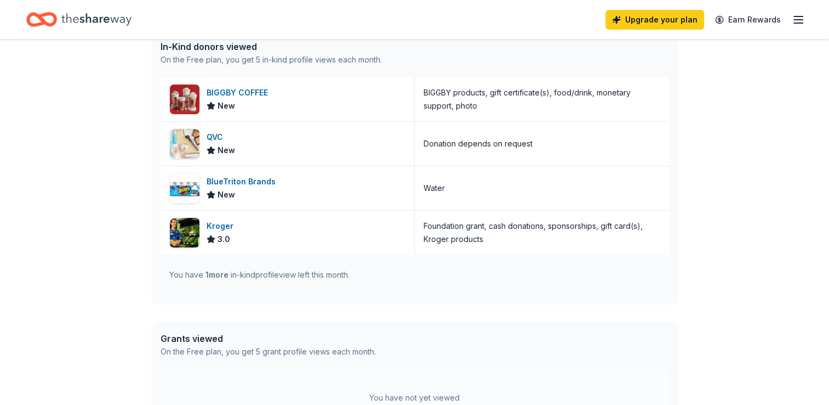
scroll to position [302, 0]
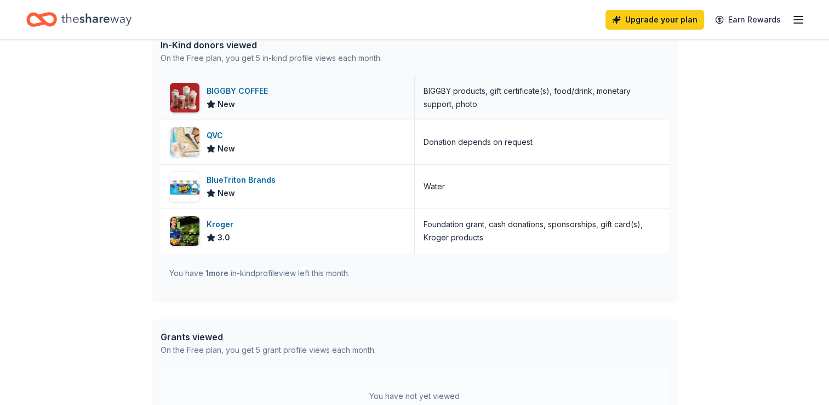
click at [254, 92] on div "BIGGBY COFFEE" at bounding box center [240, 90] width 66 height 13
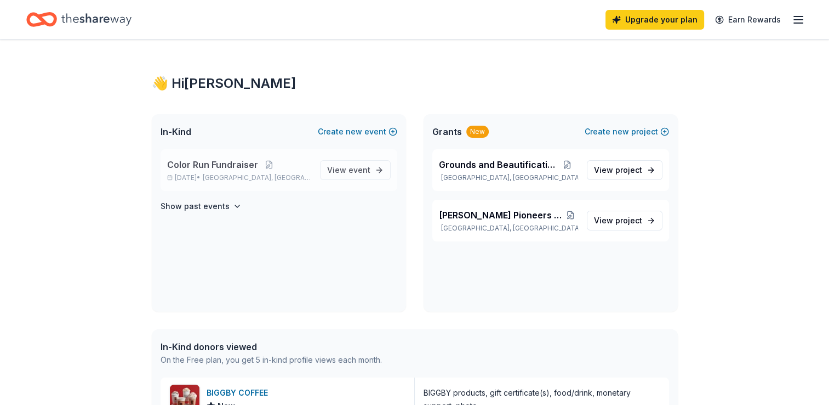
click at [239, 166] on span "Color Run Fundraiser" at bounding box center [212, 164] width 91 height 13
click at [349, 164] on span "View event" at bounding box center [348, 169] width 43 height 13
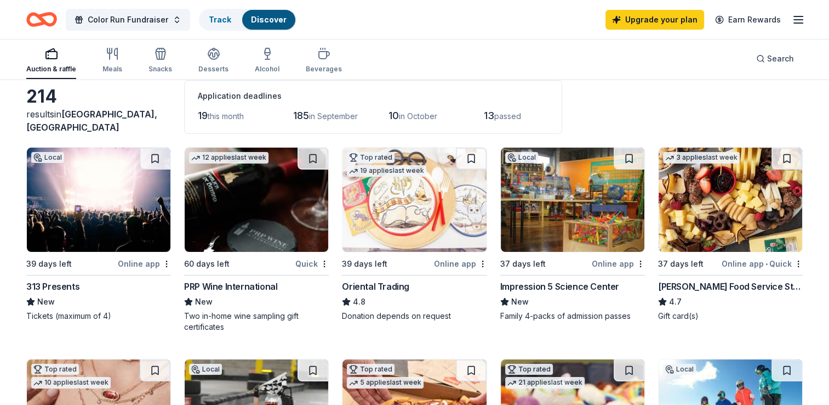
scroll to position [56, 0]
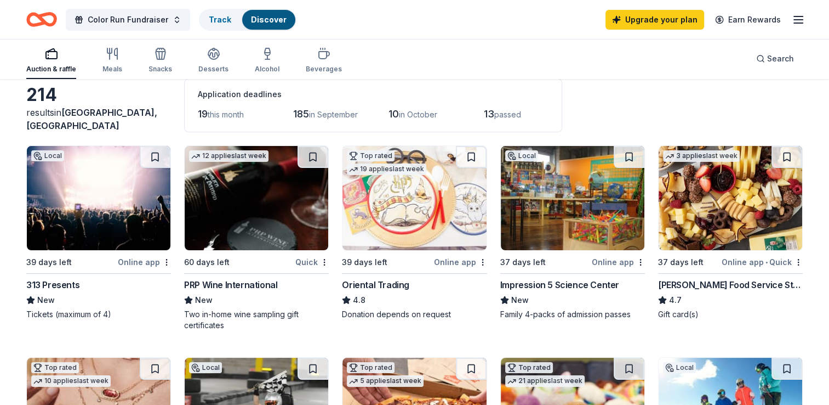
click at [721, 212] on img at bounding box center [731, 198] width 144 height 104
click at [417, 215] on img at bounding box center [415, 198] width 144 height 104
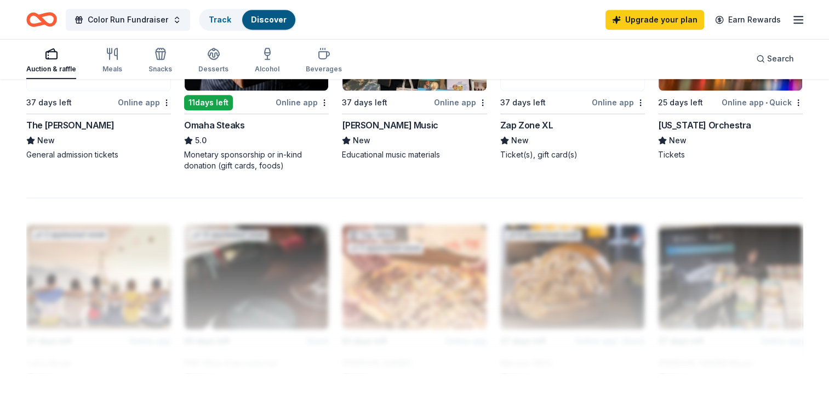
scroll to position [862, 0]
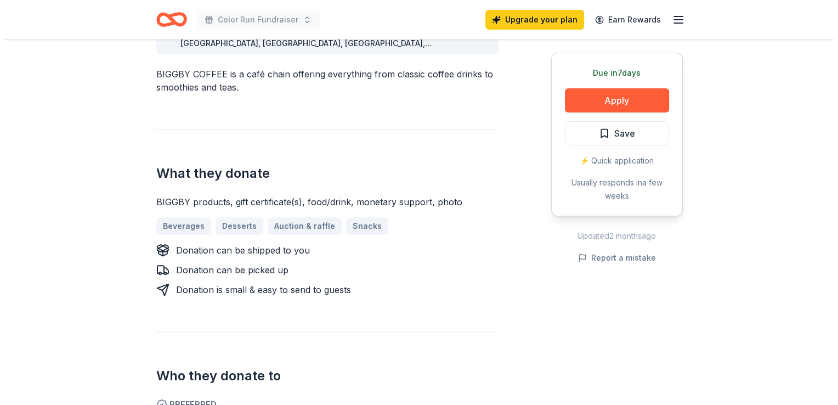
scroll to position [471, 0]
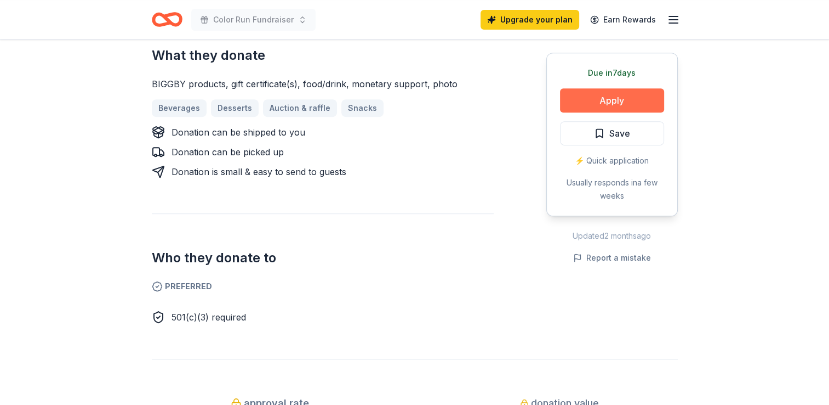
click at [605, 101] on button "Apply" at bounding box center [612, 100] width 104 height 24
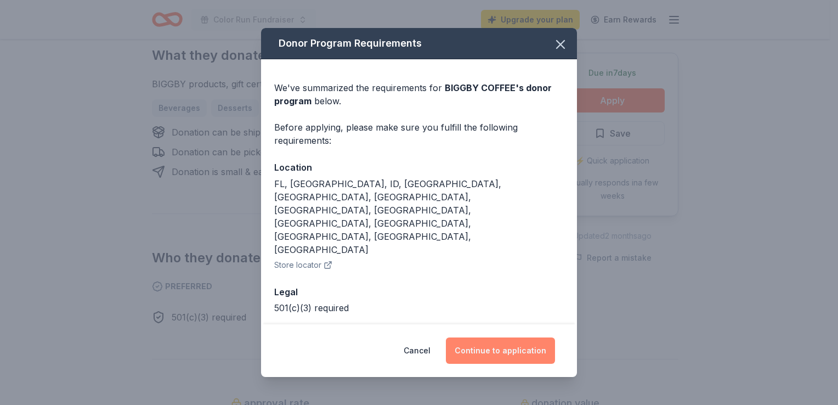
click at [506, 350] on button "Continue to application" at bounding box center [500, 350] width 109 height 26
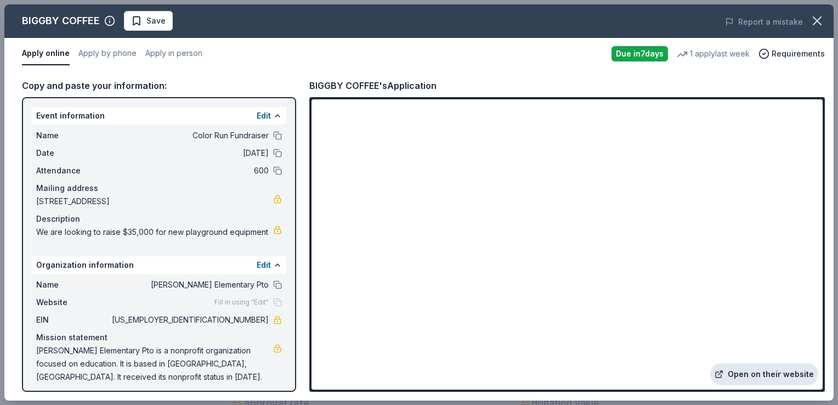
click at [772, 372] on link "Open on their website" at bounding box center [764, 374] width 108 height 22
click at [115, 50] on button "Apply by phone" at bounding box center [107, 53] width 58 height 23
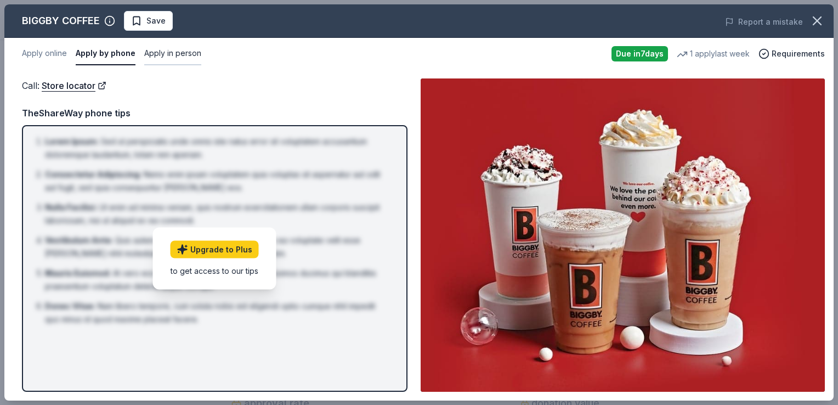
click at [169, 46] on button "Apply in person" at bounding box center [172, 53] width 57 height 23
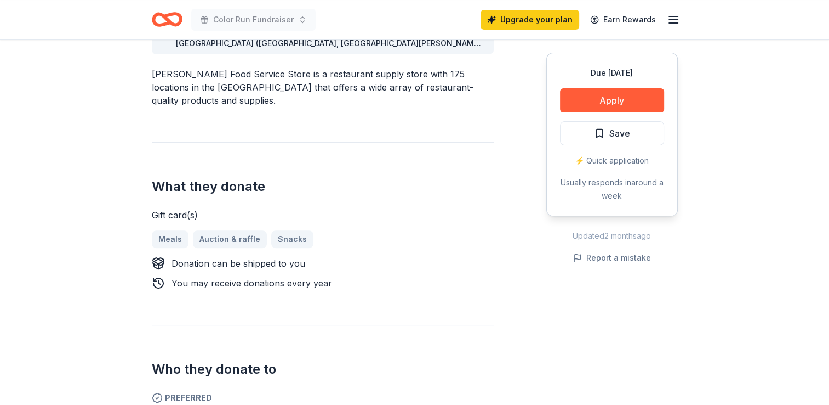
scroll to position [471, 0]
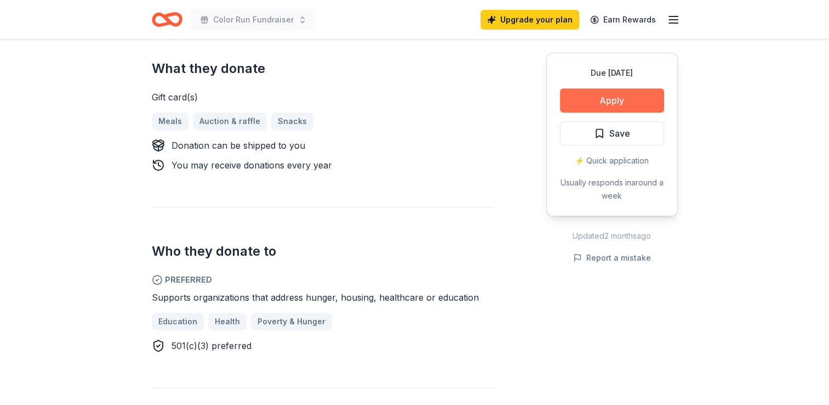
click at [618, 93] on button "Apply" at bounding box center [612, 100] width 104 height 24
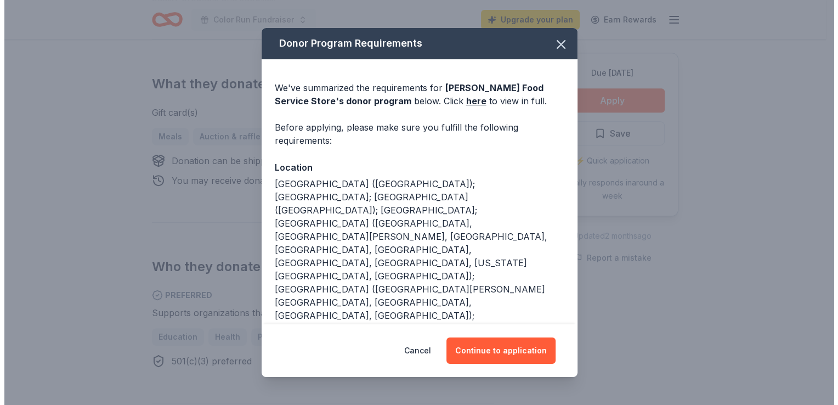
scroll to position [487, 0]
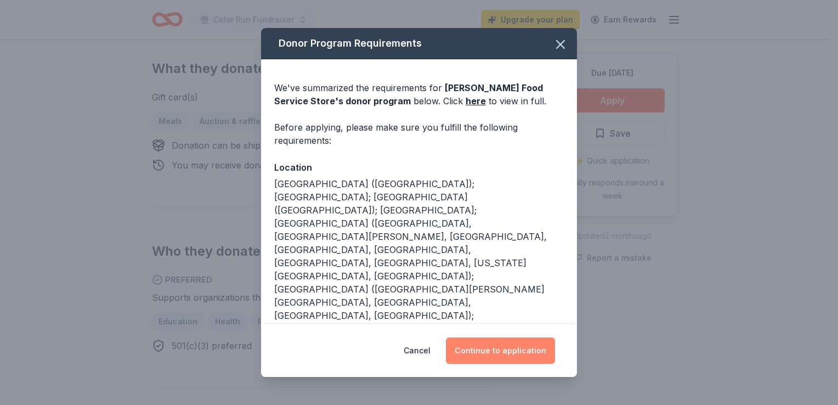
click at [489, 359] on button "Continue to application" at bounding box center [500, 350] width 109 height 26
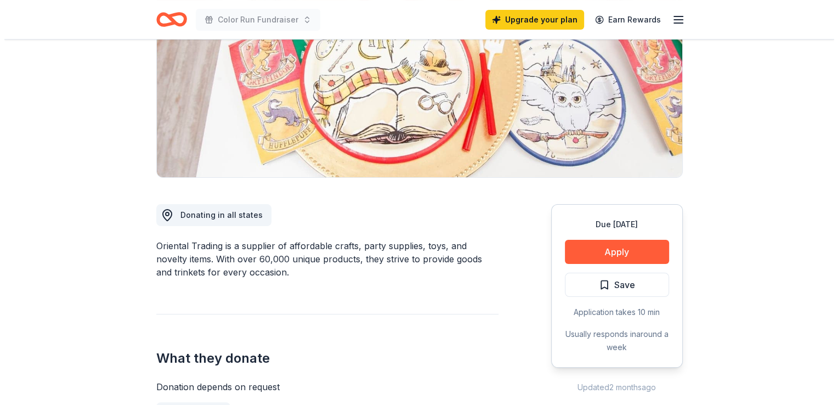
scroll to position [189, 0]
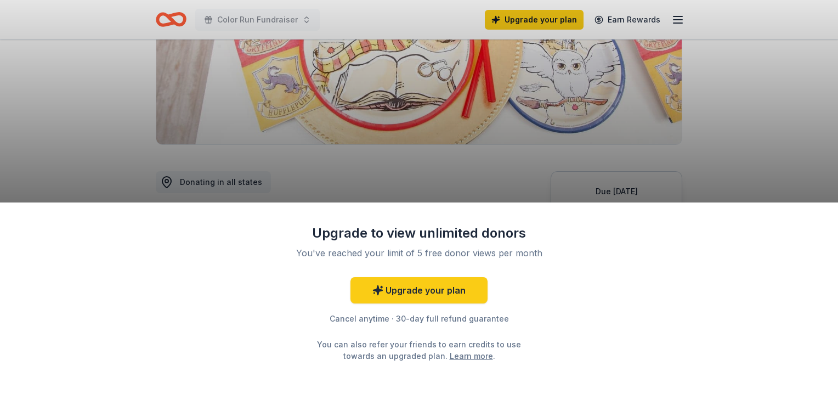
click at [599, 204] on div "Upgrade to view unlimited donors You've reached your limit of 5 free donor view…" at bounding box center [419, 303] width 838 height 202
drag, startPoint x: 837, startPoint y: 118, endPoint x: 837, endPoint y: 156, distance: 37.3
click at [829, 156] on html "Color Run Fundraiser Upgrade your plan Earn Rewards Due in 39 days Share Orient…" at bounding box center [419, 13] width 838 height 405
drag, startPoint x: 837, startPoint y: 156, endPoint x: 839, endPoint y: 191, distance: 35.7
click at [829, 191] on html "Color Run Fundraiser Upgrade your plan Earn Rewards Due in 39 days Share Orient…" at bounding box center [419, 13] width 838 height 405
